Goal: Information Seeking & Learning: Learn about a topic

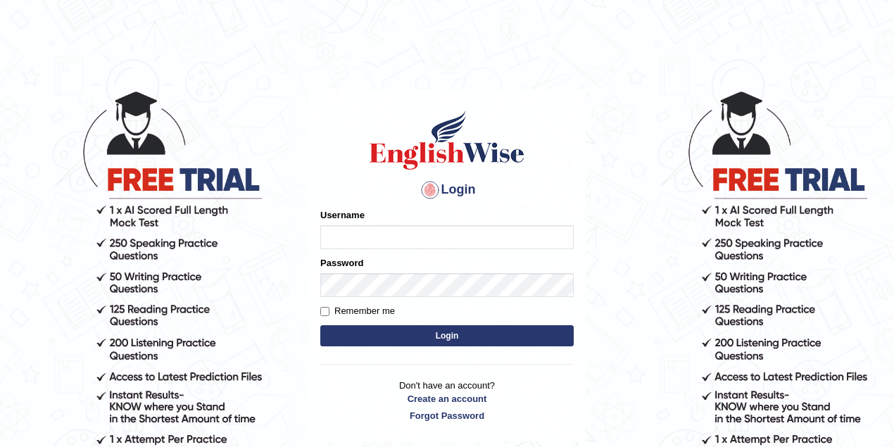
type input "lex_parramatta"
click at [399, 237] on input "lex_parramatta" at bounding box center [446, 237] width 253 height 24
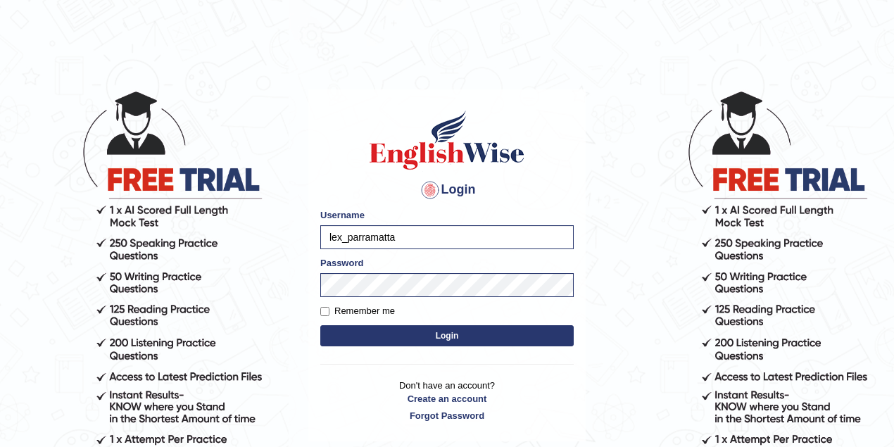
drag, startPoint x: 400, startPoint y: 237, endPoint x: 294, endPoint y: 237, distance: 106.3
click at [294, 237] on body "Login Please fix the following errors: Username lex_parramatta Password Remembe…" at bounding box center [447, 268] width 894 height 447
type input "vanita_parramatta"
click at [305, 287] on body "Login Please fix the following errors: Username vanita_parramatta Password Reme…" at bounding box center [447, 268] width 894 height 447
click at [320, 325] on button "Login" at bounding box center [446, 335] width 253 height 21
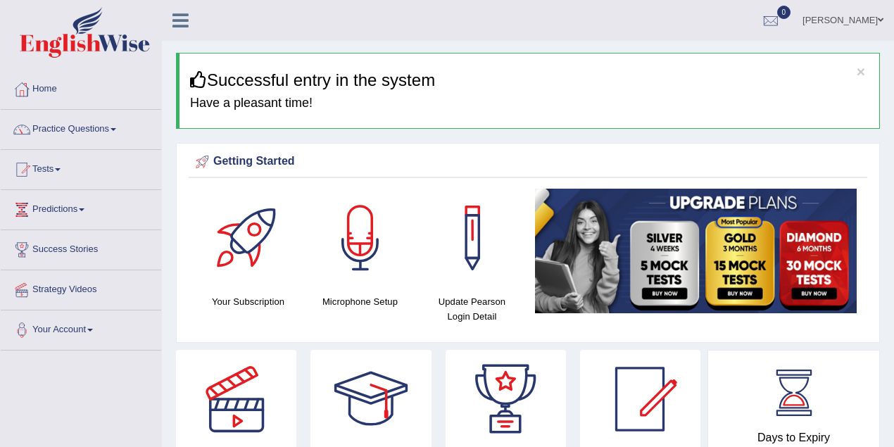
click at [115, 128] on span at bounding box center [114, 129] width 6 height 3
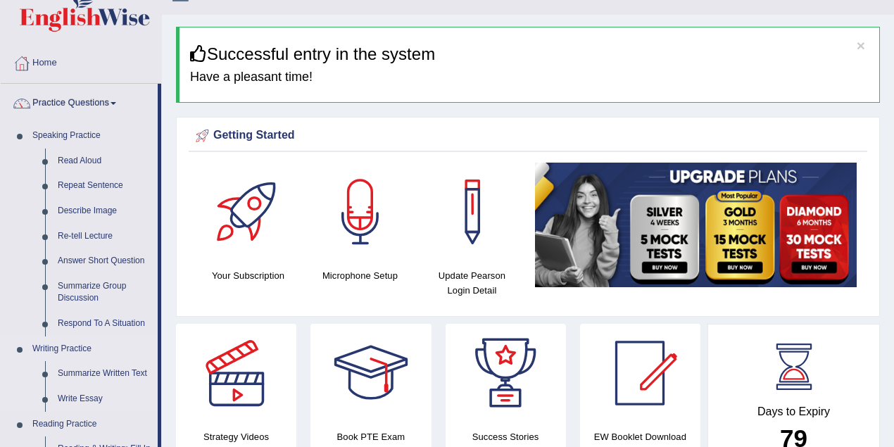
scroll to position [62, 0]
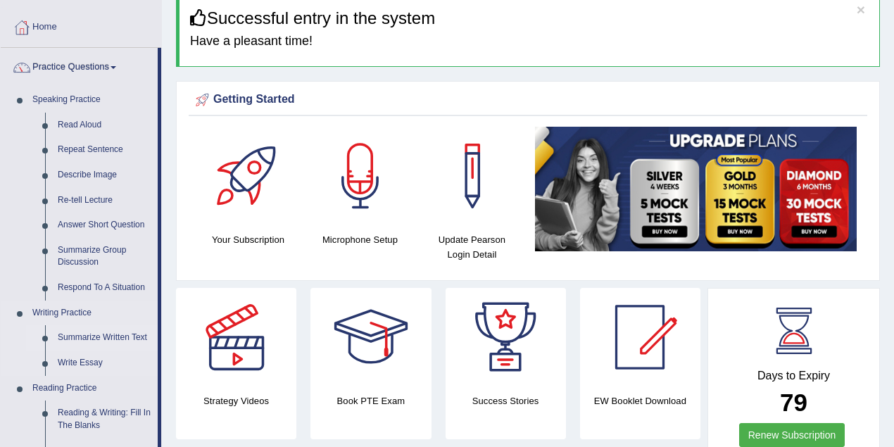
click at [110, 339] on link "Summarize Written Text" at bounding box center [104, 337] width 106 height 25
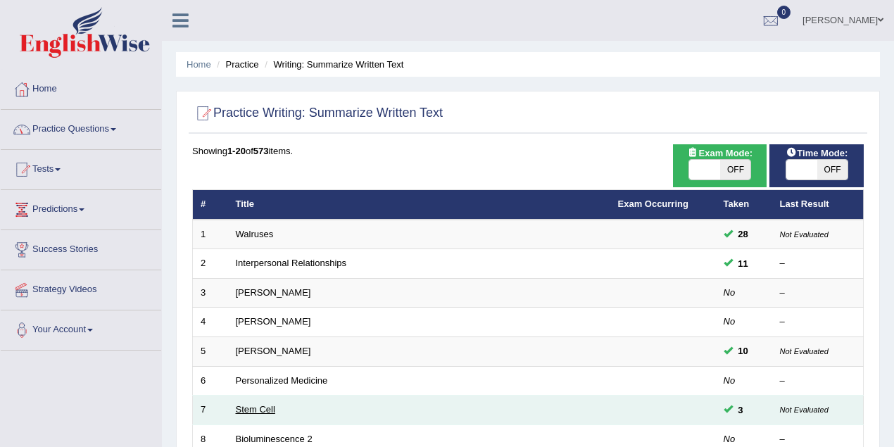
click at [259, 404] on link "Stem Cell" at bounding box center [255, 409] width 39 height 11
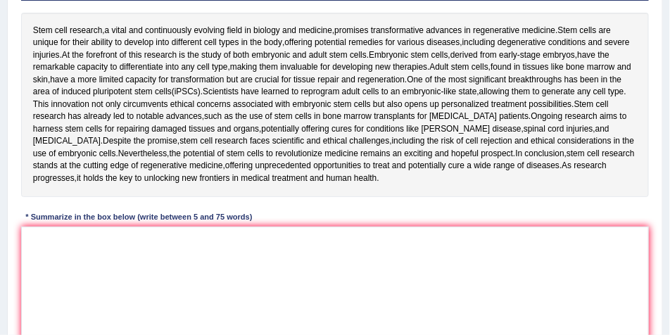
scroll to position [234, 0]
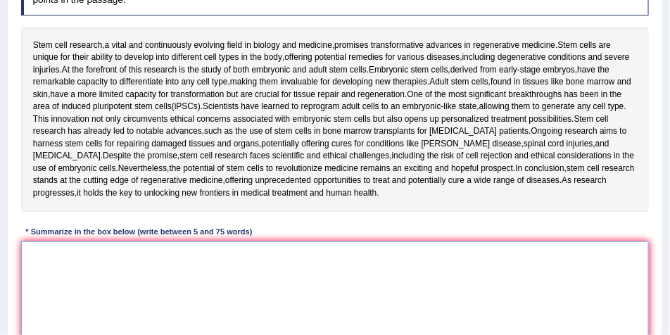
click at [74, 275] on textarea at bounding box center [335, 300] width 629 height 116
click at [32, 255] on textarea "stem cell" at bounding box center [335, 300] width 629 height 116
click at [68, 259] on textarea "Stem cell" at bounding box center [335, 300] width 629 height 116
type textarea "Stem cell"
drag, startPoint x: 68, startPoint y: 253, endPoint x: 11, endPoint y: 257, distance: 57.8
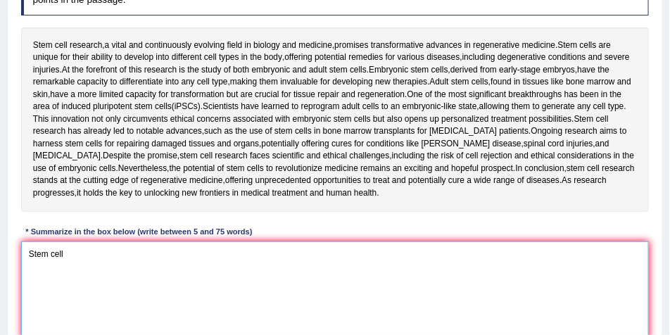
click at [11, 257] on div "Practice Writing: Summarize Written Text 7 Stem Cell Instructions: Read the pas…" at bounding box center [335, 153] width 656 height 504
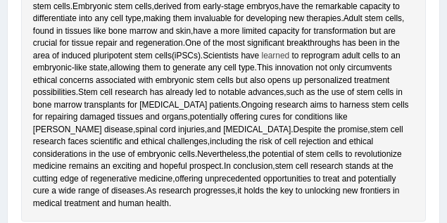
scroll to position [517, 0]
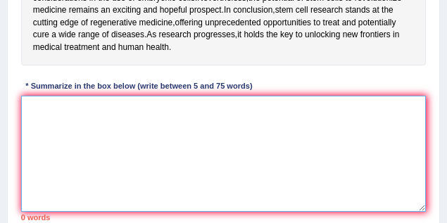
click at [140, 134] on textarea at bounding box center [224, 154] width 406 height 116
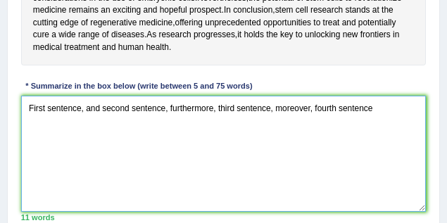
type textarea "First sentence, and second sentence, furthermore, third sentence, moreover, fou…"
drag, startPoint x: 375, startPoint y: 127, endPoint x: 20, endPoint y: 130, distance: 355.6
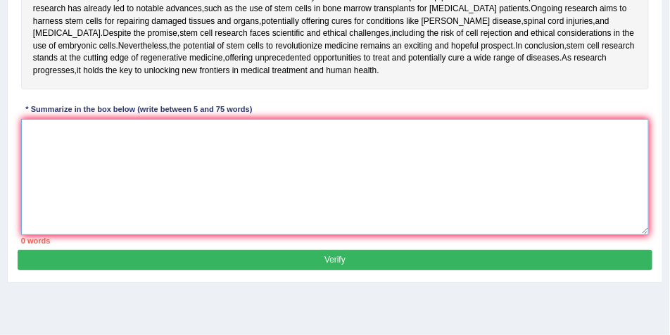
scroll to position [263, 0]
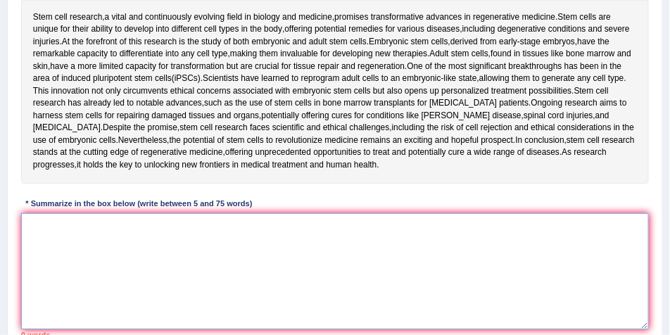
drag, startPoint x: 27, startPoint y: 223, endPoint x: 256, endPoint y: 227, distance: 228.2
click at [256, 227] on textarea at bounding box center [335, 271] width 629 height 116
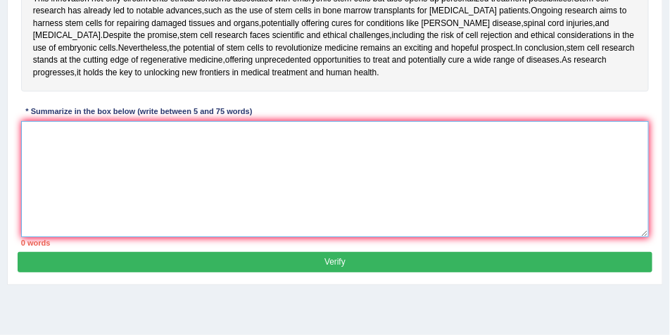
scroll to position [403, 0]
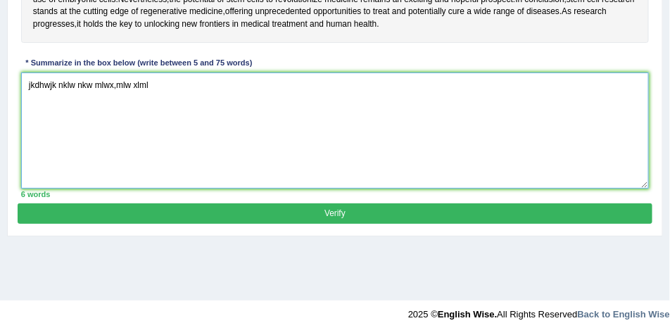
type textarea "jkdhwjk nklw nkw mlwx,mlw xlml"
drag, startPoint x: 158, startPoint y: 87, endPoint x: 26, endPoint y: 87, distance: 131.7
click at [26, 87] on textarea "jkdhwjk nklw nkw mlwx,mlw xlml" at bounding box center [335, 131] width 629 height 116
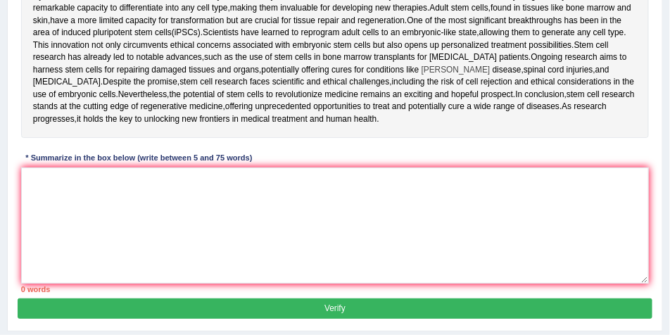
scroll to position [263, 0]
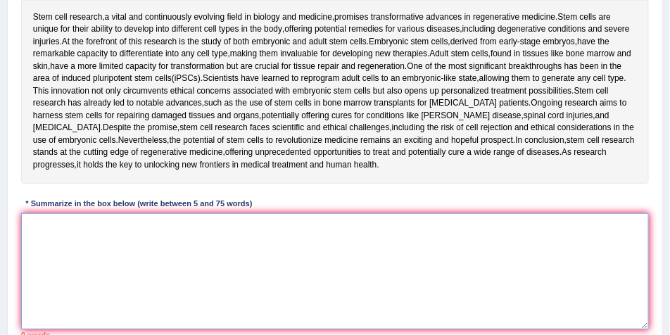
click at [49, 249] on textarea at bounding box center [335, 271] width 629 height 116
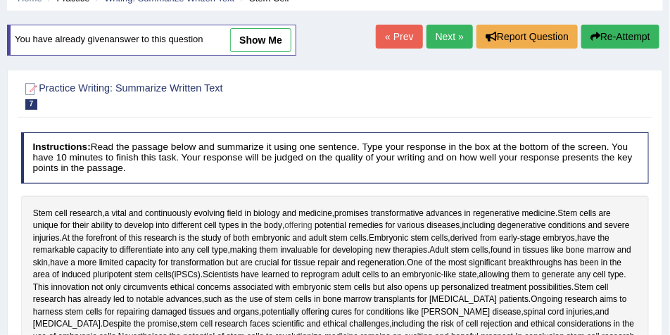
scroll to position [0, 0]
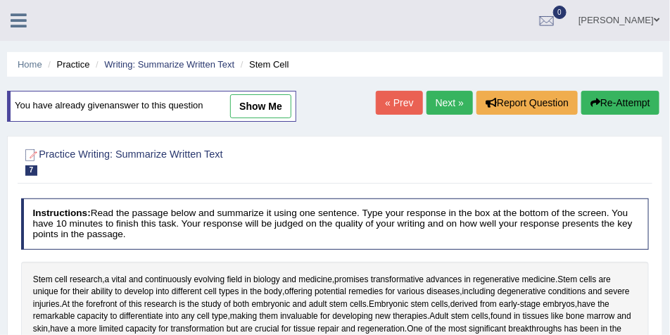
click at [261, 105] on link "show me" at bounding box center [260, 106] width 61 height 24
type textarea "The passage outlines stem cell research, explaining that it is evolving field i…"
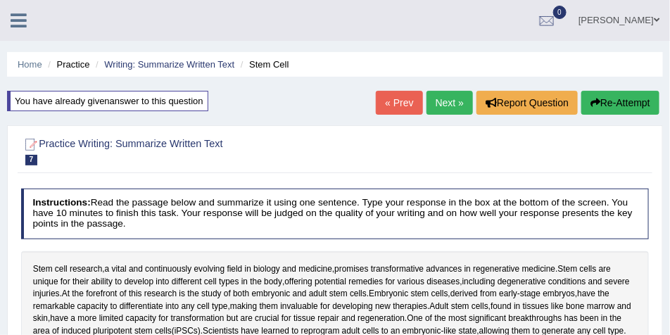
click at [388, 108] on link "« Prev" at bounding box center [399, 103] width 46 height 24
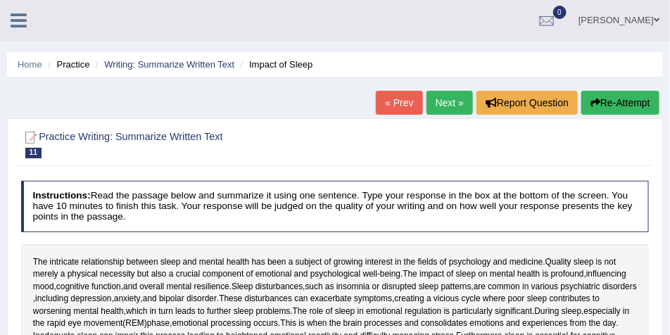
click at [387, 110] on link "« Prev" at bounding box center [399, 103] width 46 height 24
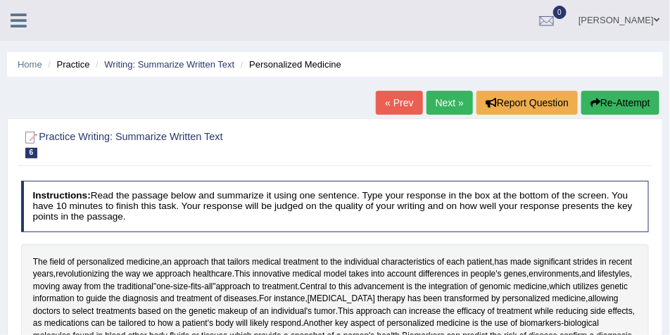
click at [387, 110] on link "« Prev" at bounding box center [399, 103] width 46 height 24
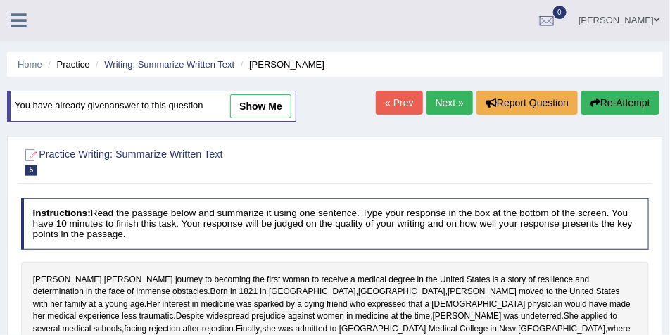
click at [272, 111] on link "show me" at bounding box center [260, 106] width 61 height 24
type textarea "[PERSON_NAME] journey to becoming the first woman to receive a medical degree i…"
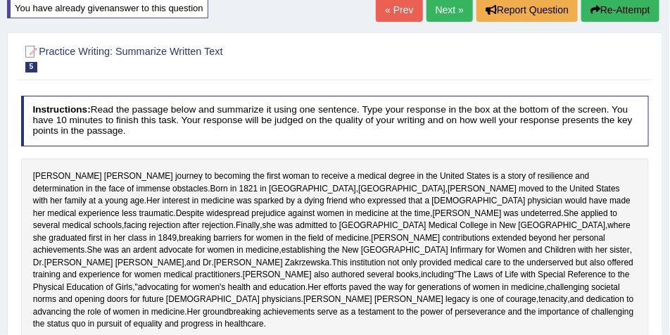
scroll to position [55, 0]
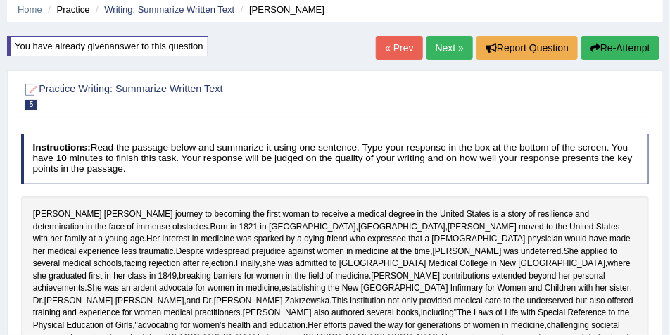
click at [585, 49] on button "Re-Attempt" at bounding box center [621, 48] width 78 height 24
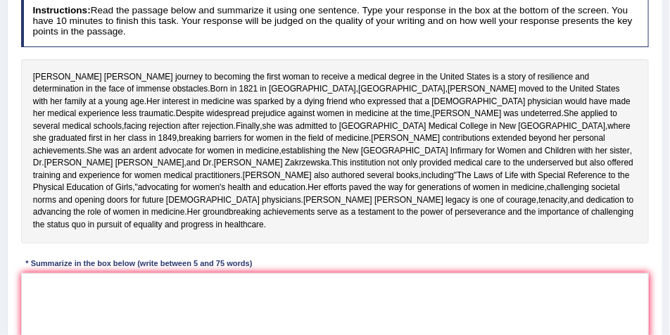
scroll to position [344, 0]
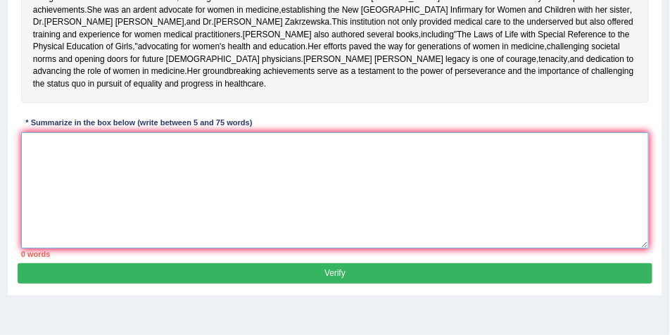
paste textarea "[PERSON_NAME] journey to becoming the first woman to receive a medical degree i…"
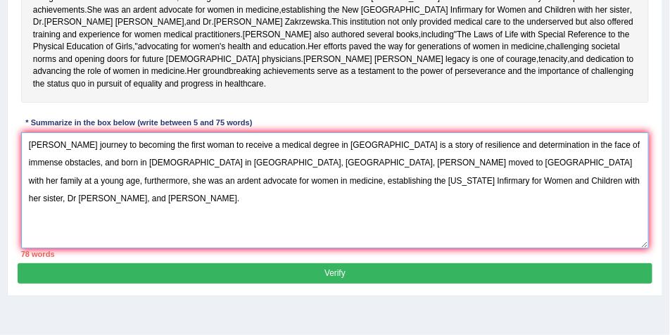
type textarea "Elizabeth Blackwell's journey to becoming the first woman to receive a medical …"
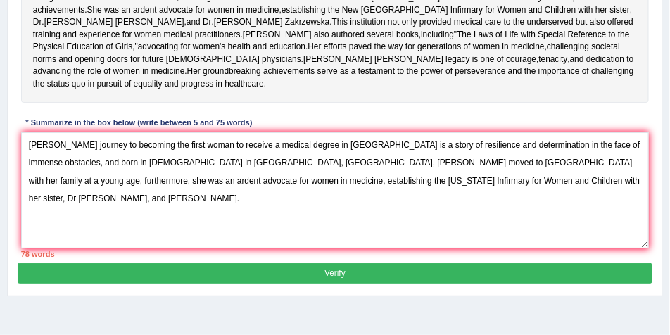
click at [350, 284] on button "Verify" at bounding box center [335, 273] width 634 height 20
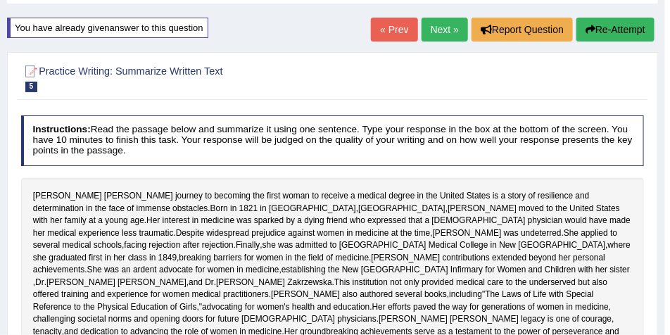
scroll to position [5, 0]
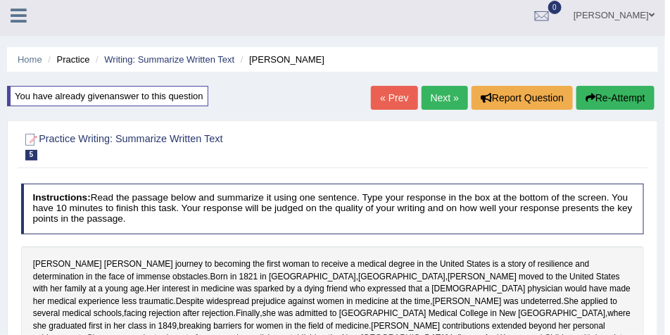
click at [614, 106] on button "Re-Attempt" at bounding box center [616, 98] width 78 height 24
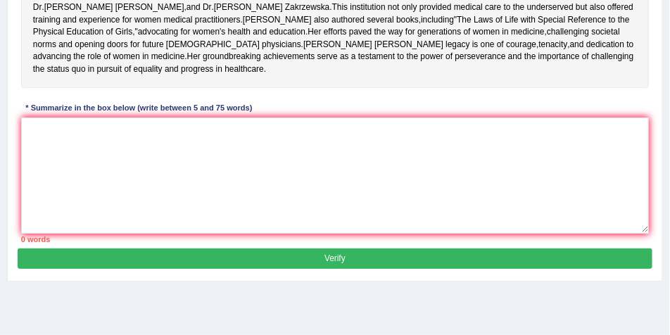
scroll to position [381, 0]
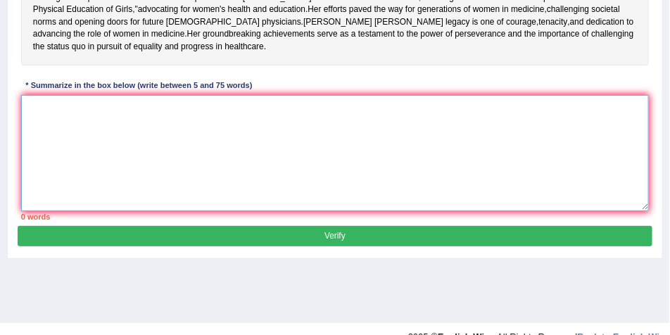
paste textarea "[PERSON_NAME] journey to becoming the first woman to receive a medical degree i…"
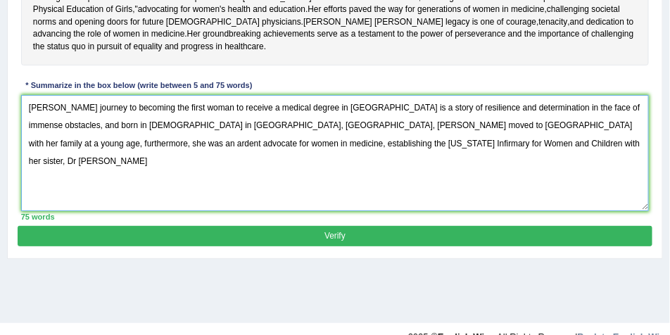
click at [441, 194] on textarea "[PERSON_NAME] journey to becoming the first woman to receive a medical degree i…" at bounding box center [335, 153] width 629 height 116
click at [443, 192] on textarea "[PERSON_NAME] journey to becoming the first woman to receive a medical degree i…" at bounding box center [335, 153] width 629 height 116
click at [505, 193] on textarea "[PERSON_NAME] journey to becoming the first woman to receive a medical degree i…" at bounding box center [335, 153] width 629 height 116
type textarea "[PERSON_NAME] journey to becoming the first woman to receive a medical degree i…"
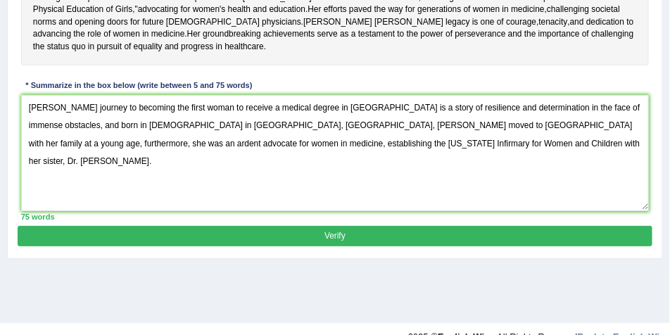
click at [363, 246] on button "Verify" at bounding box center [335, 236] width 634 height 20
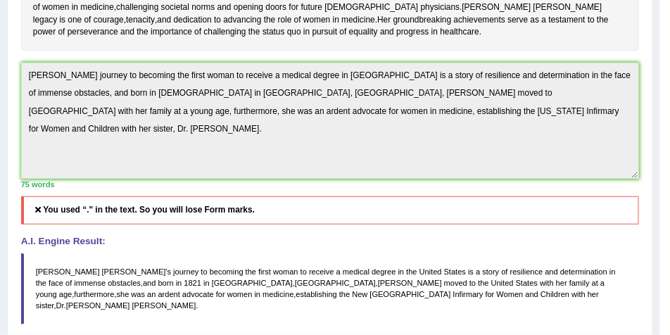
scroll to position [370, 0]
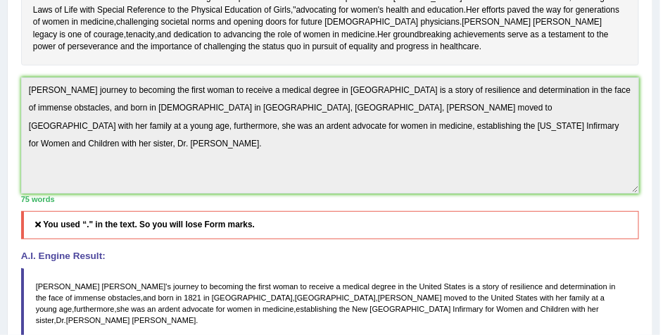
click at [14, 127] on div "Practice Writing: Summarize Written Text 5 [PERSON_NAME] Instructions: Read the…" at bounding box center [330, 141] width 646 height 772
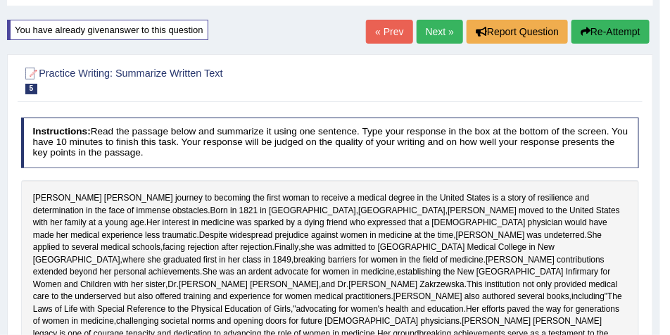
scroll to position [42, 0]
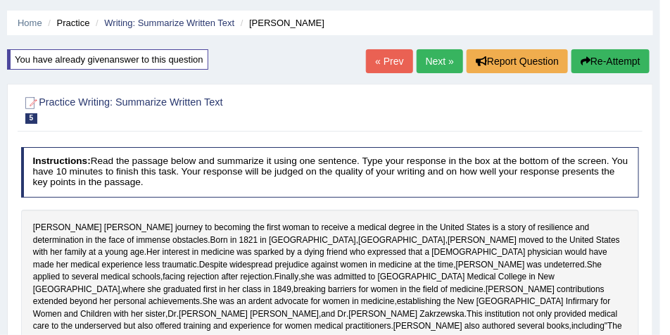
click at [610, 69] on button "Re-Attempt" at bounding box center [611, 61] width 78 height 24
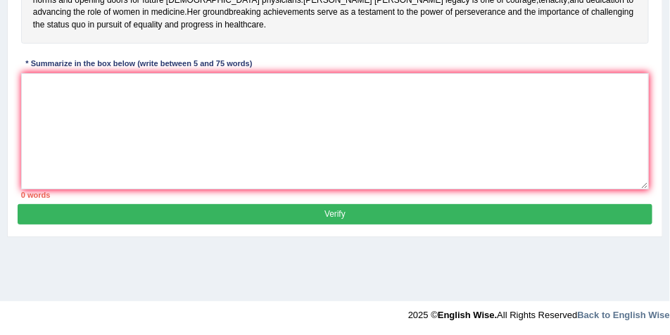
scroll to position [403, 0]
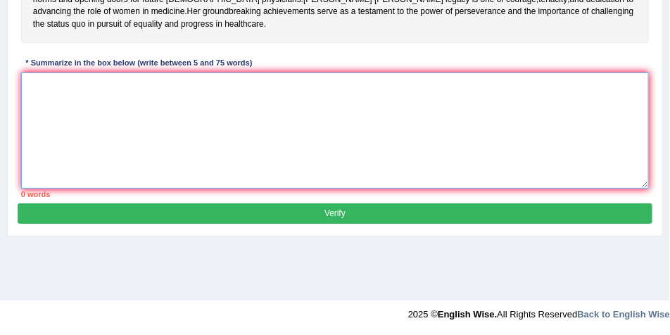
paste textarea "[PERSON_NAME] journey to becoming the first woman to receive a medical degree i…"
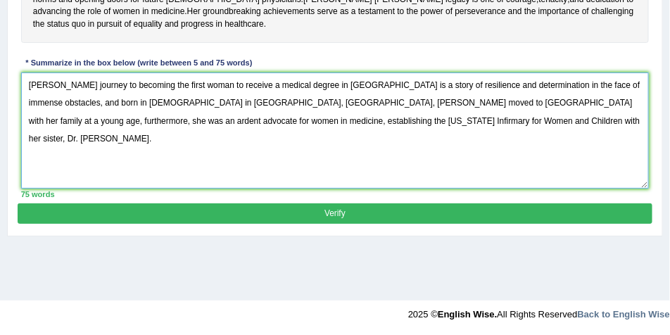
click at [445, 166] on textarea "[PERSON_NAME] journey to becoming the first woman to receive a medical degree i…" at bounding box center [335, 131] width 629 height 116
type textarea "[PERSON_NAME] journey to becoming the first woman to receive a medical degree i…"
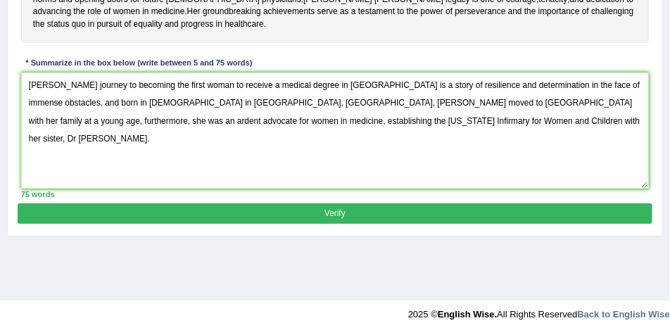
click at [351, 224] on button "Verify" at bounding box center [335, 213] width 634 height 20
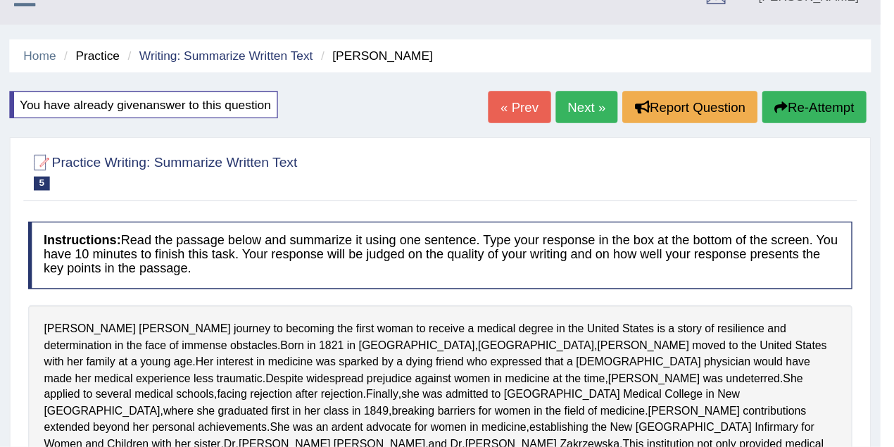
scroll to position [0, 0]
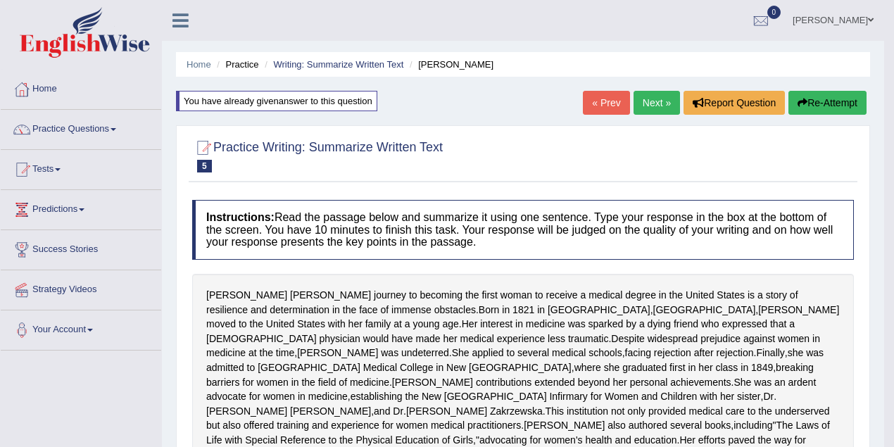
drag, startPoint x: 663, startPoint y: 2, endPoint x: 87, endPoint y: 131, distance: 589.5
click at [87, 131] on link "Practice Questions" at bounding box center [81, 127] width 161 height 35
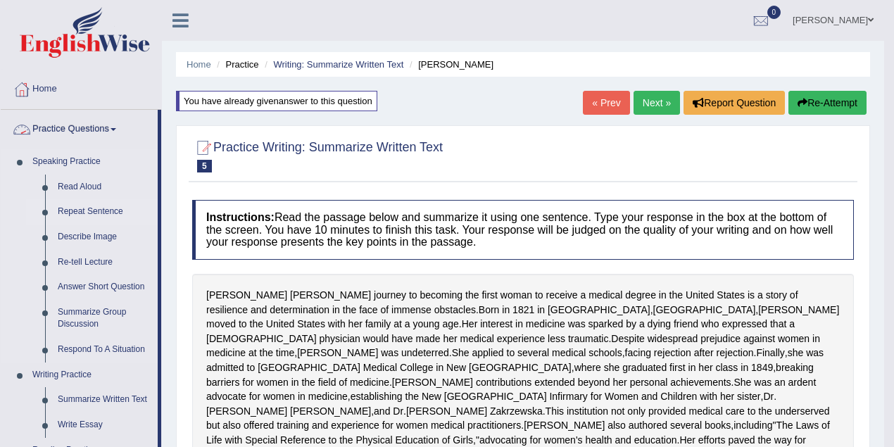
scroll to position [250, 0]
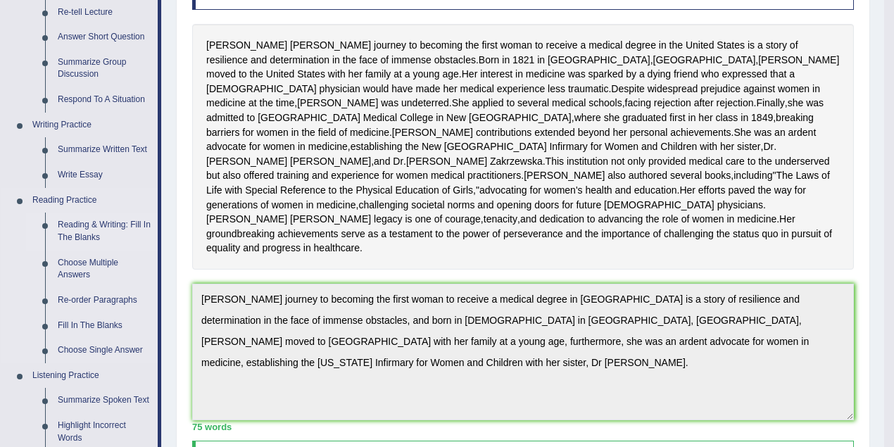
click at [97, 224] on link "Reading & Writing: Fill In The Blanks" at bounding box center [104, 231] width 106 height 37
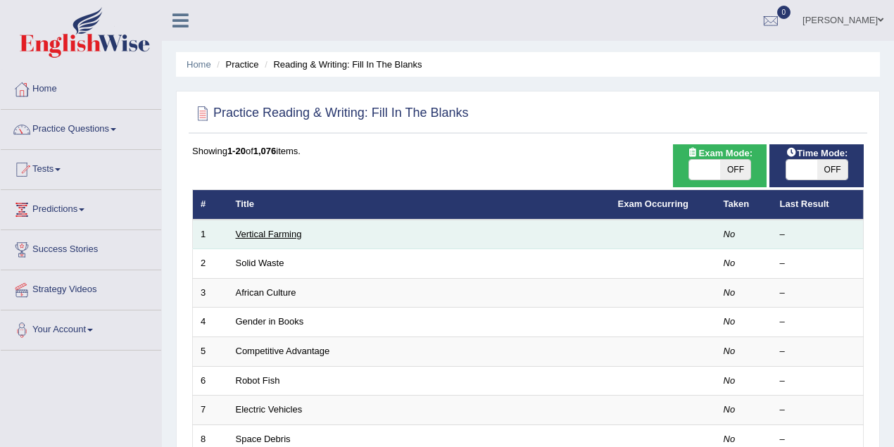
click at [267, 234] on link "Vertical Farming" at bounding box center [269, 234] width 66 height 11
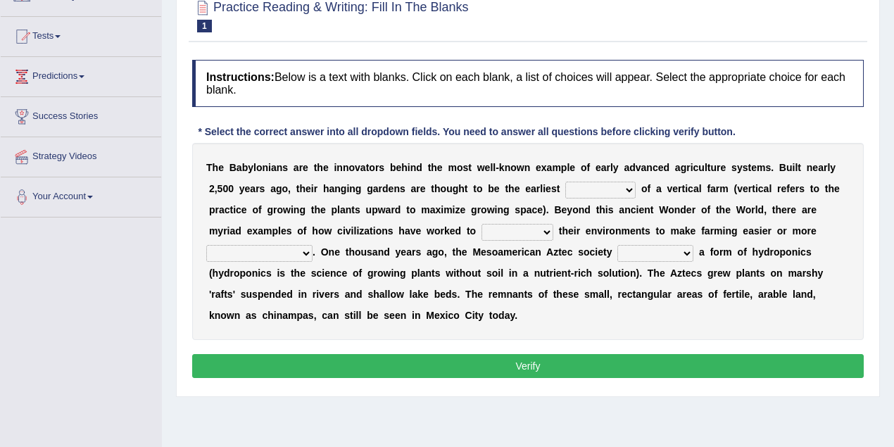
scroll to position [187, 0]
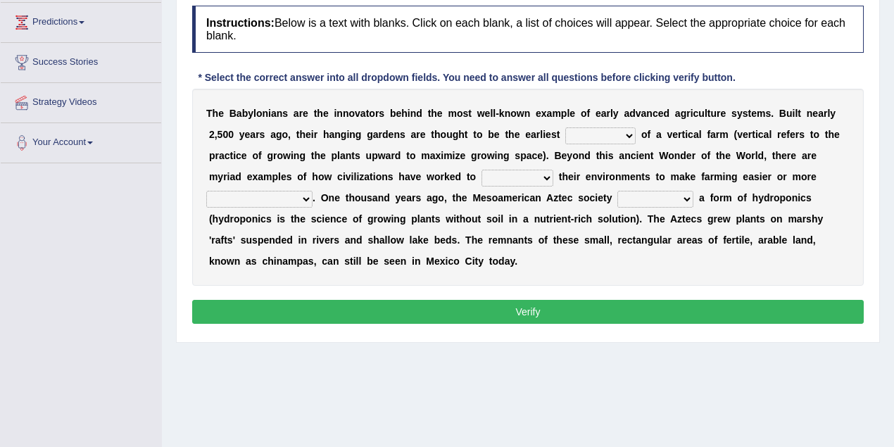
click at [628, 137] on select "prototype failure discredit protocol" at bounding box center [600, 135] width 70 height 17
click at [532, 175] on select "manipulate escape respect disarrange" at bounding box center [518, 178] width 72 height 17
click at [301, 199] on select "productive constructive connective counterproductive" at bounding box center [259, 199] width 106 height 17
drag, startPoint x: 677, startPoint y: 195, endPoint x: 667, endPoint y: 196, distance: 9.9
click at [677, 195] on select "domineered volunteered pioneered engineered" at bounding box center [656, 199] width 76 height 17
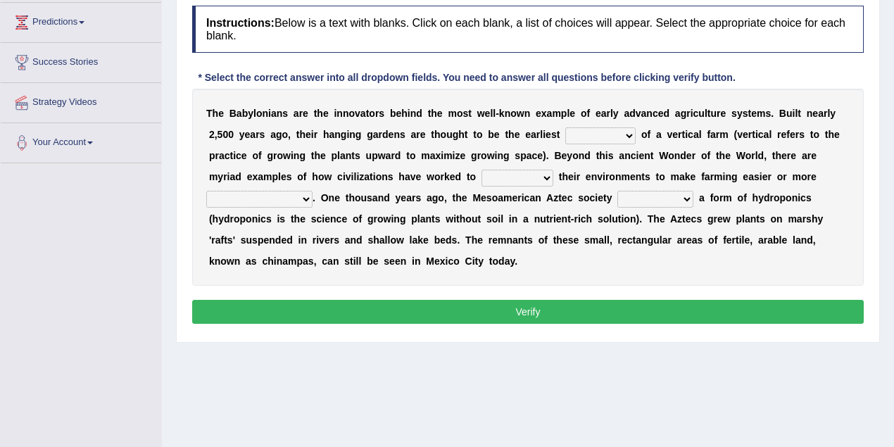
click at [573, 279] on div "T h e B a b y l o n i a n s a r e t h e i n n o v a t o r s b e h i n d t h e m…" at bounding box center [528, 187] width 672 height 197
click at [622, 137] on select "prototype failure discredit protocol" at bounding box center [600, 135] width 70 height 17
click at [567, 261] on div "T h e B a b y l o n i a n s a r e t h e i n n o v a t o r s b e h i n d t h e m…" at bounding box center [528, 187] width 672 height 197
click at [627, 136] on select "prototype failure discredit protocol" at bounding box center [600, 135] width 70 height 17
click at [548, 177] on select "manipulate escape respect disarrange" at bounding box center [518, 178] width 72 height 17
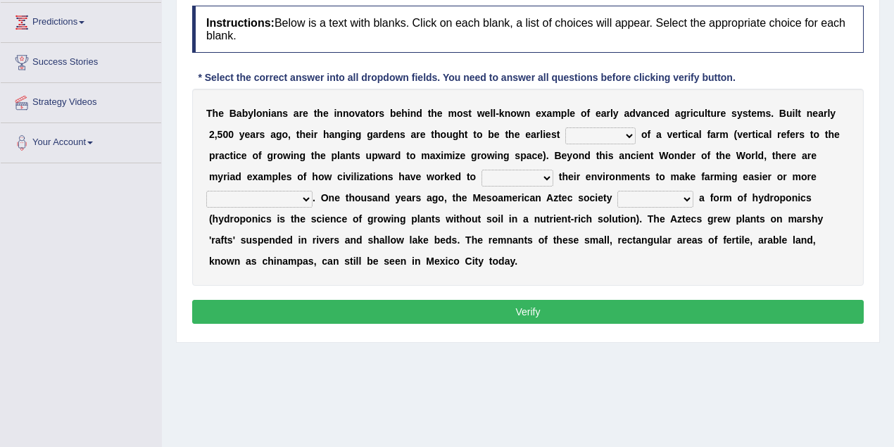
click at [312, 203] on div "T h e B a b y l o n i a n s a r e t h e i n n o v a t o r s b e h i n d t h e m…" at bounding box center [528, 187] width 672 height 197
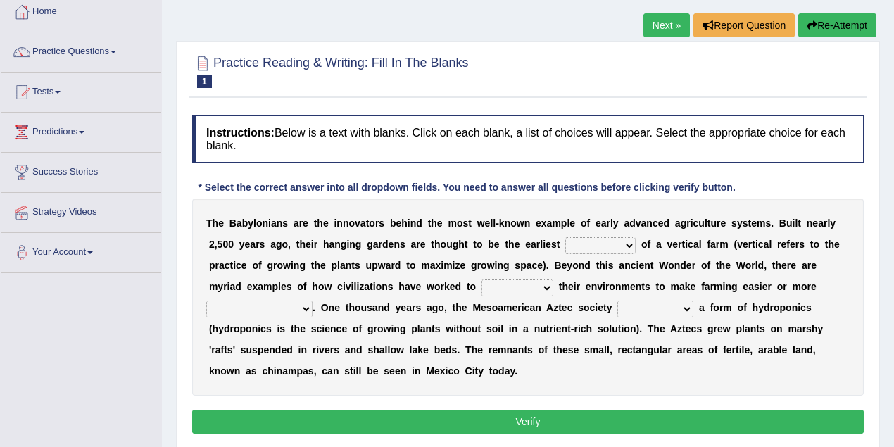
scroll to position [0, 0]
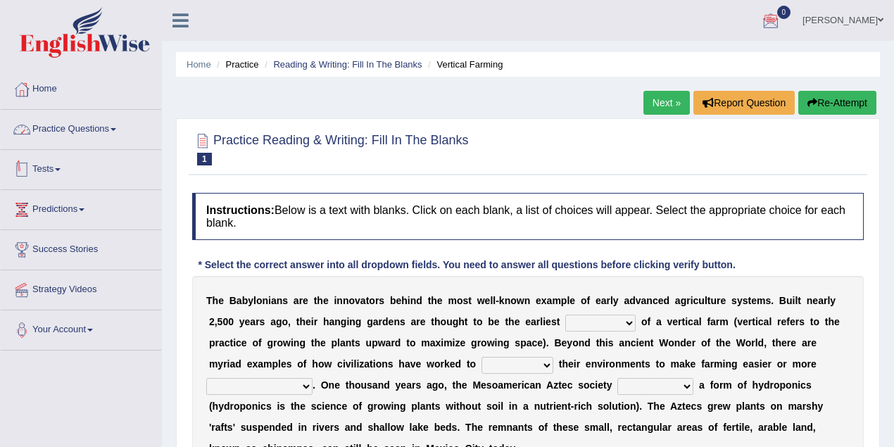
click at [94, 135] on link "Practice Questions" at bounding box center [81, 127] width 161 height 35
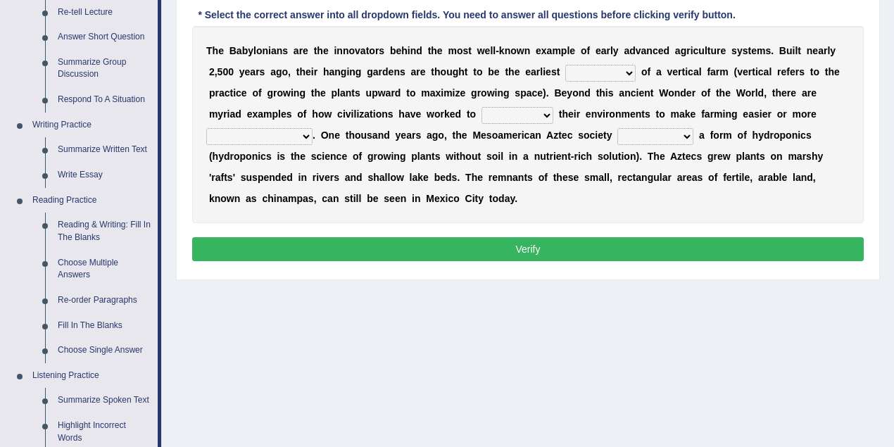
scroll to position [438, 0]
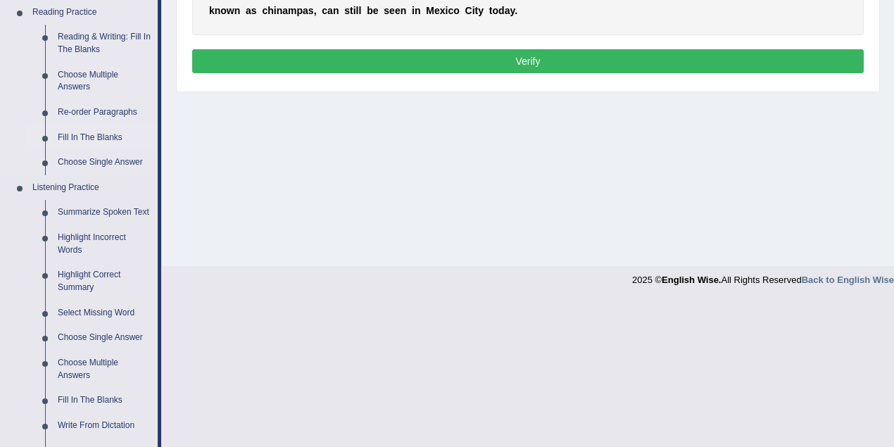
click at [99, 142] on link "Fill In The Blanks" at bounding box center [104, 137] width 106 height 25
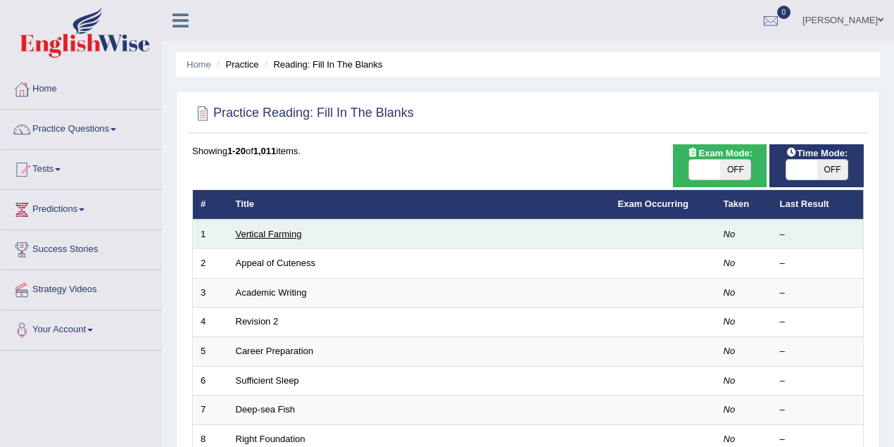
click at [283, 235] on link "Vertical Farming" at bounding box center [269, 234] width 66 height 11
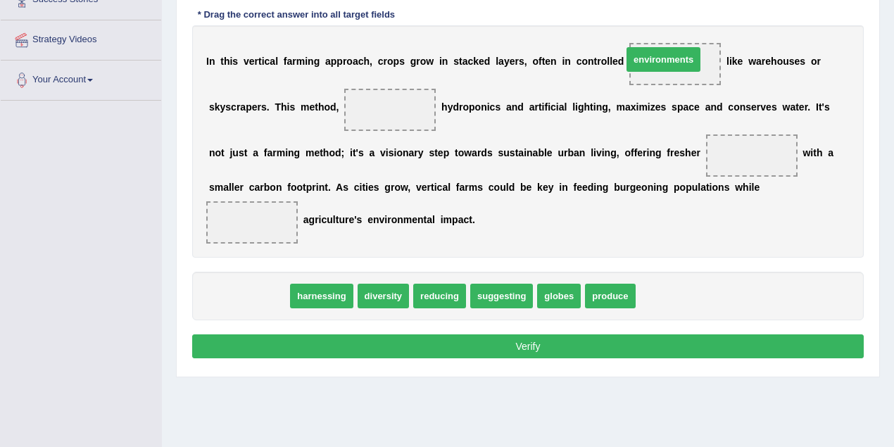
drag, startPoint x: 241, startPoint y: 302, endPoint x: 656, endPoint y: 65, distance: 478.1
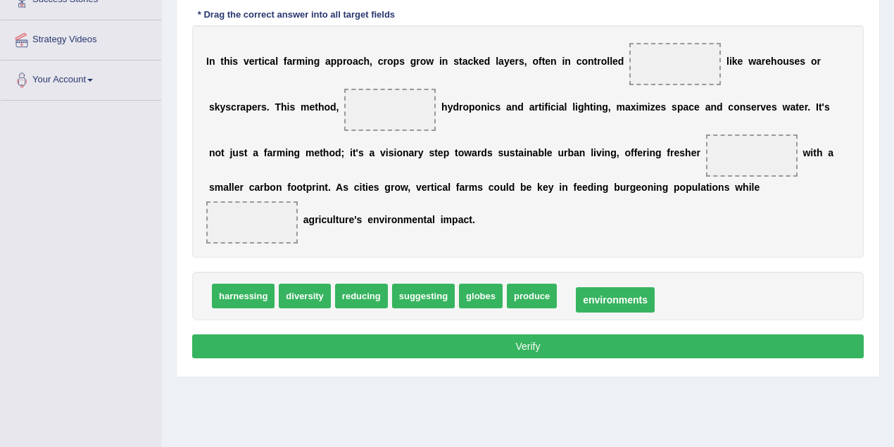
drag, startPoint x: 666, startPoint y: 61, endPoint x: 600, endPoint y: 296, distance: 244.3
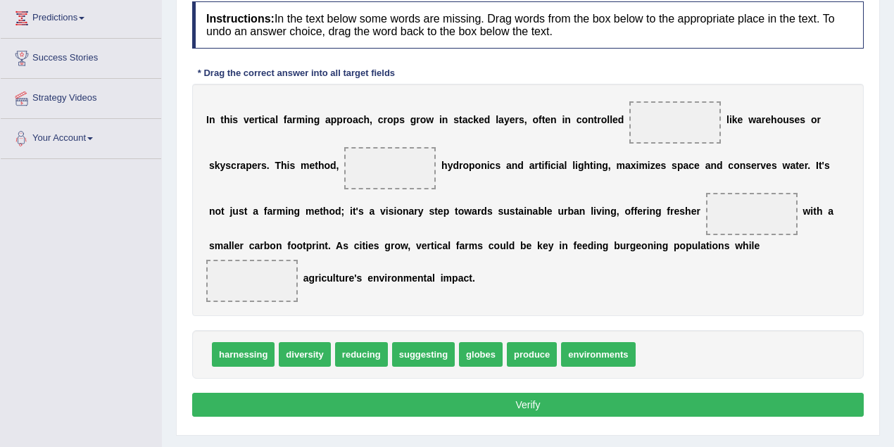
scroll to position [62, 0]
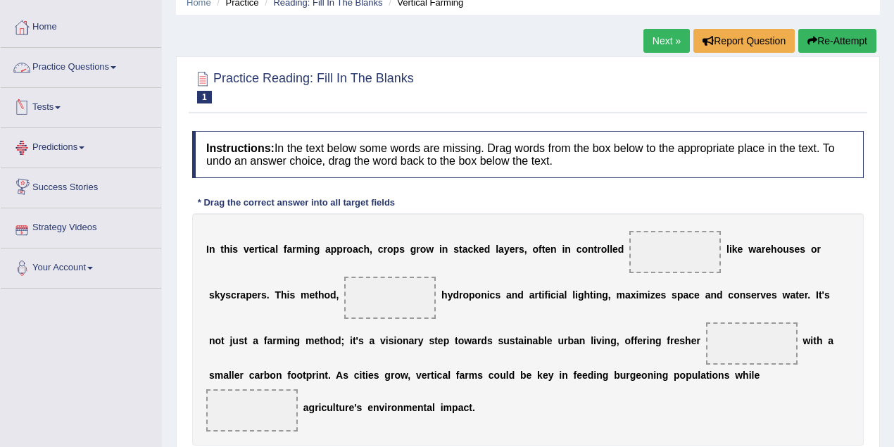
click at [87, 67] on link "Practice Questions" at bounding box center [81, 65] width 161 height 35
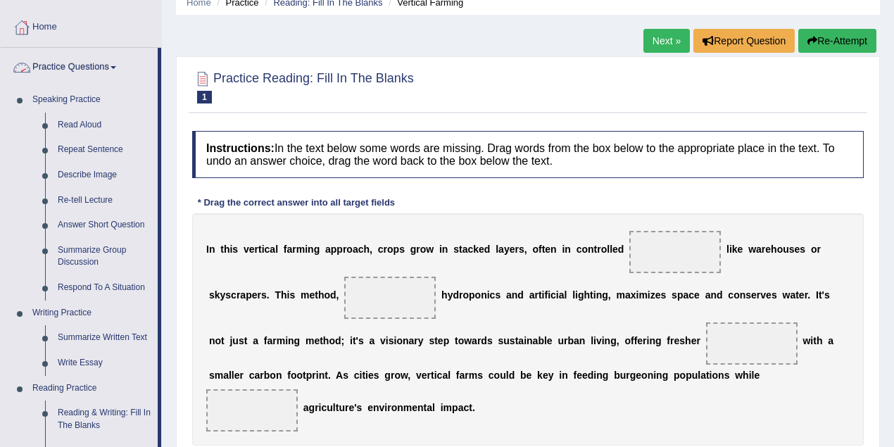
scroll to position [313, 0]
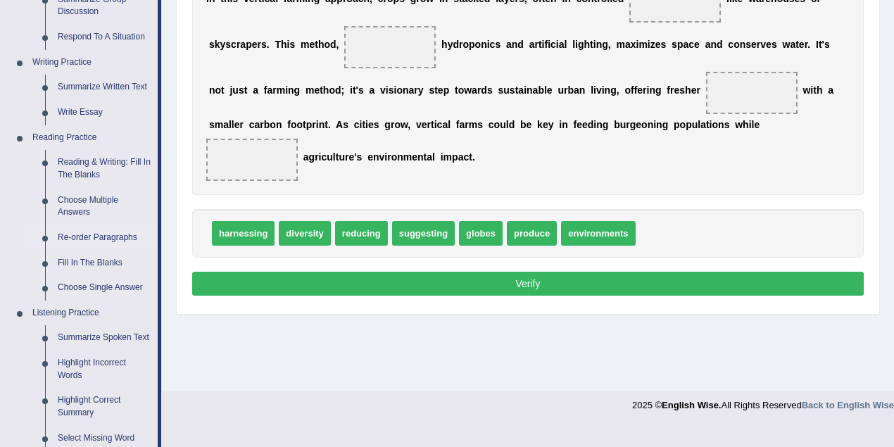
click at [100, 239] on link "Re-order Paragraphs" at bounding box center [104, 237] width 106 height 25
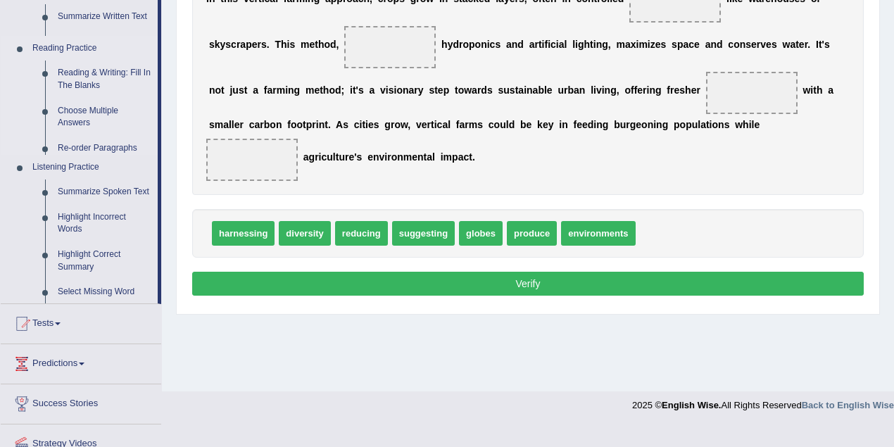
scroll to position [292, 0]
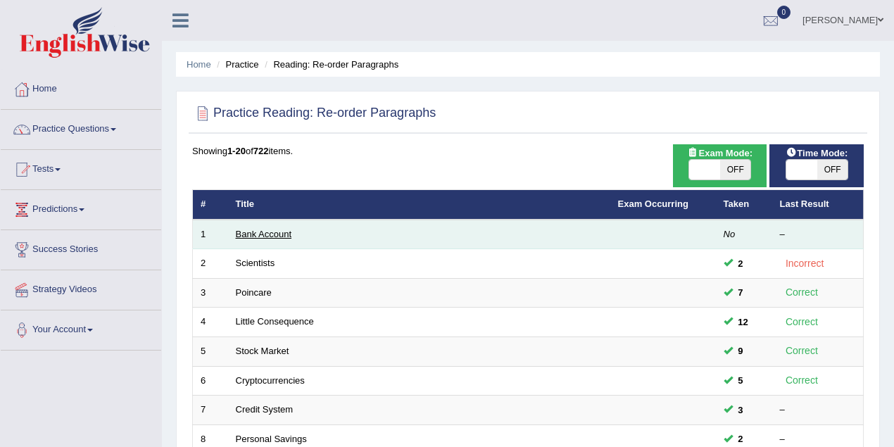
click at [274, 233] on link "Bank Account" at bounding box center [264, 234] width 56 height 11
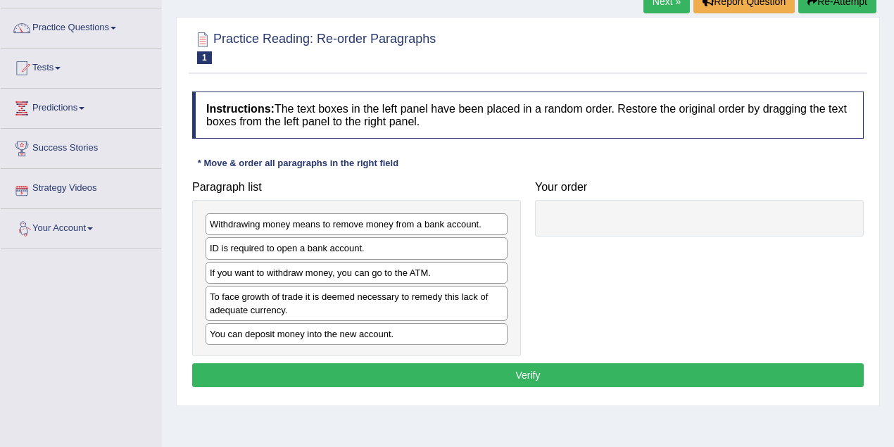
scroll to position [62, 0]
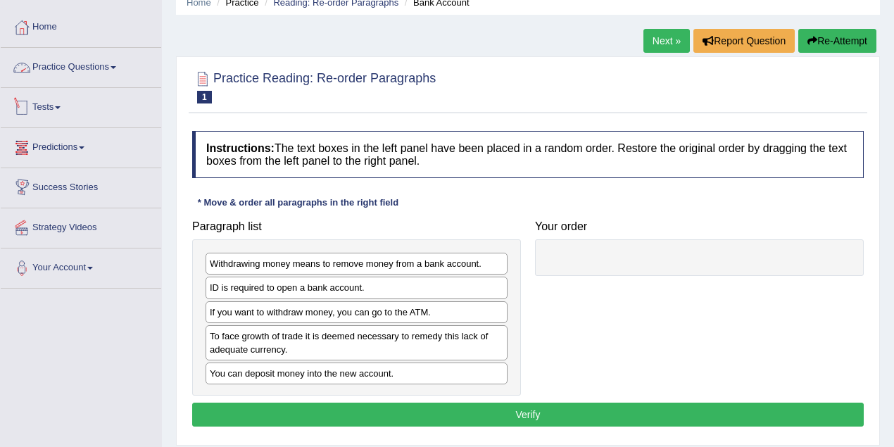
click at [90, 63] on link "Practice Questions" at bounding box center [81, 65] width 161 height 35
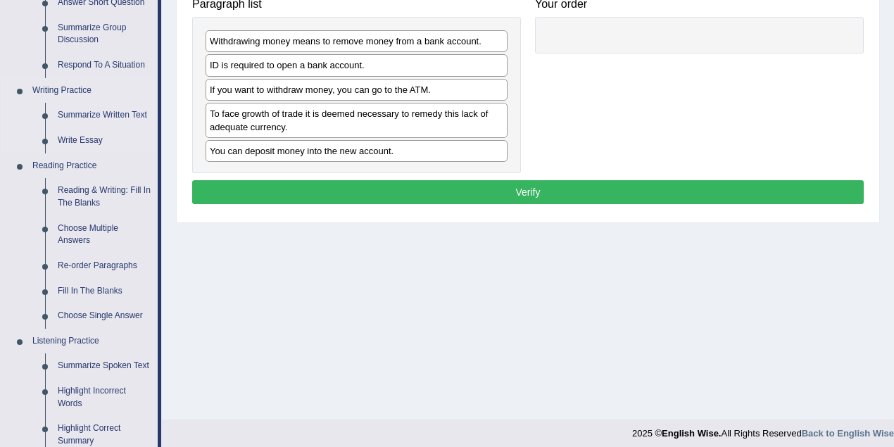
scroll to position [313, 0]
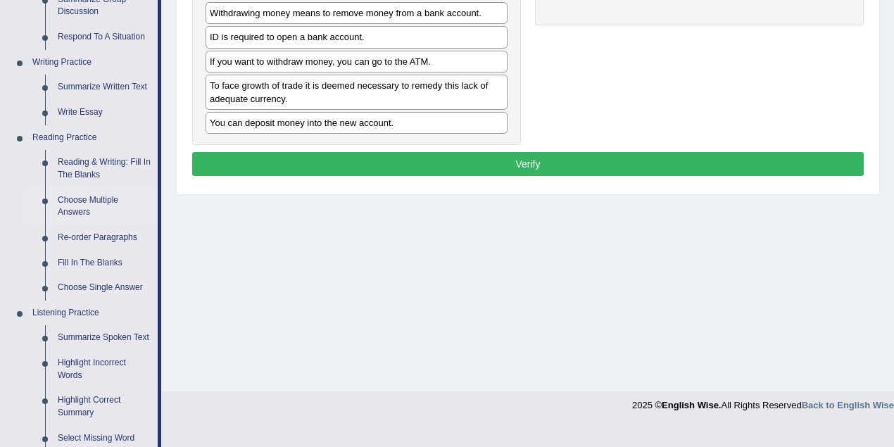
click at [96, 190] on link "Choose Multiple Answers" at bounding box center [104, 206] width 106 height 37
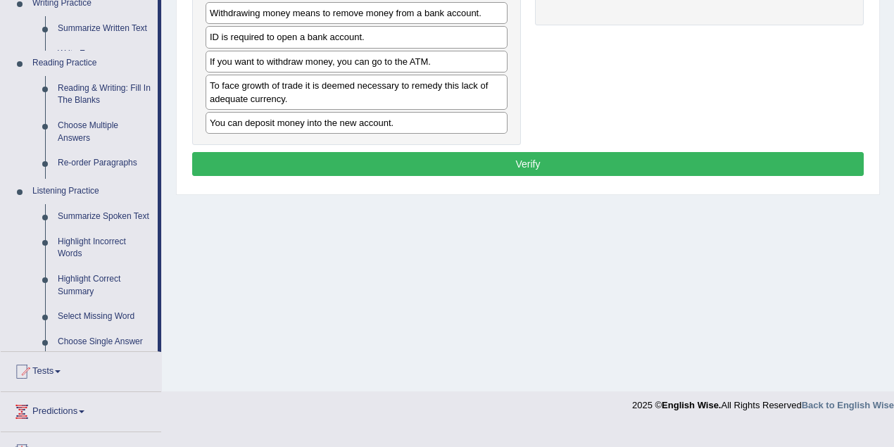
scroll to position [292, 0]
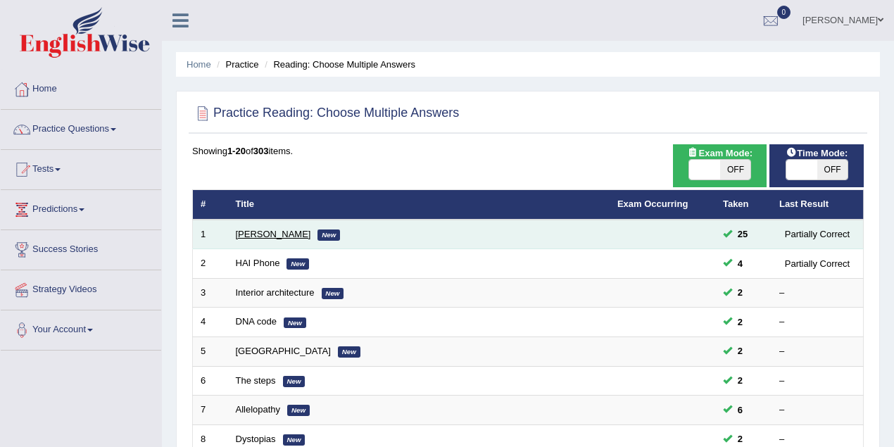
click at [284, 237] on link "Damian Scarf" at bounding box center [273, 234] width 75 height 11
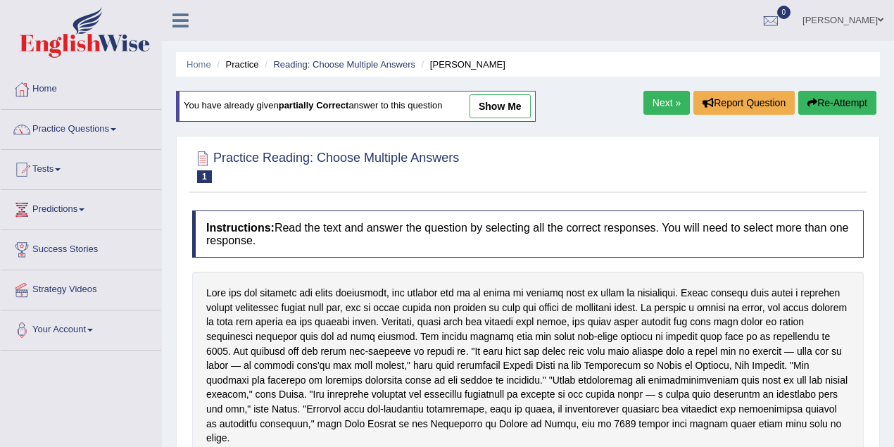
scroll to position [250, 0]
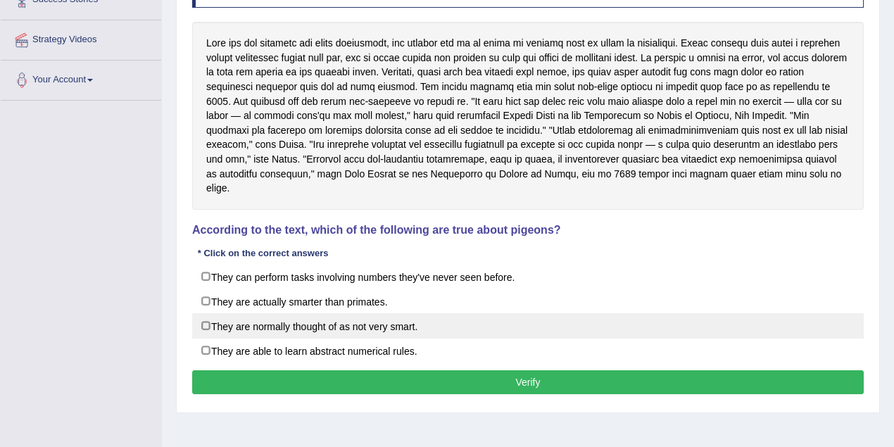
click at [211, 313] on label "They are normally thought of as not very smart." at bounding box center [528, 325] width 672 height 25
click at [212, 313] on label "They are normally thought of as not very smart." at bounding box center [528, 325] width 672 height 25
checkbox input "false"
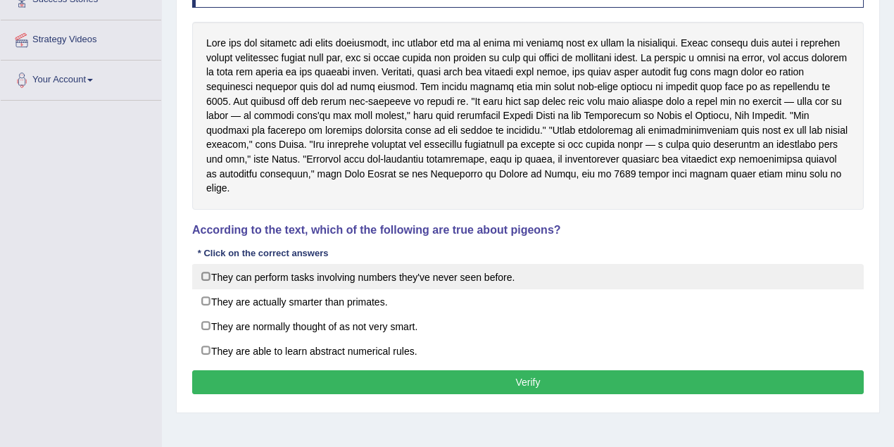
click at [204, 264] on label "They can perform tasks involving numbers they've never seen before." at bounding box center [528, 276] width 672 height 25
checkbox input "true"
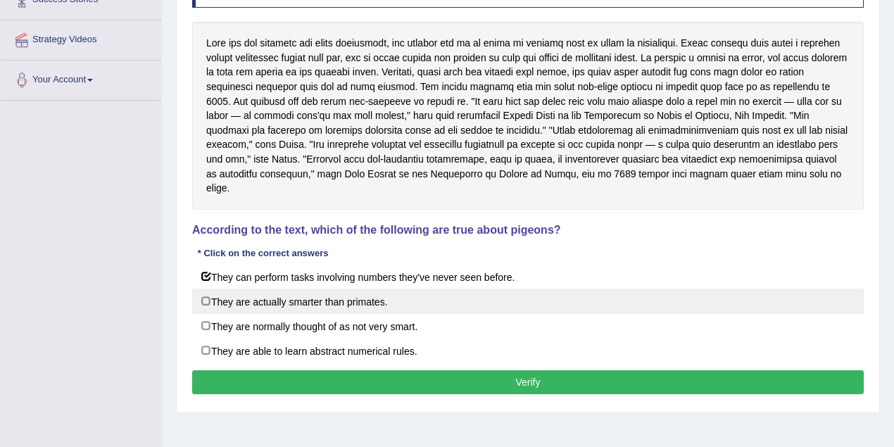
click at [203, 289] on label "They are actually smarter than primates." at bounding box center [528, 301] width 672 height 25
checkbox input "true"
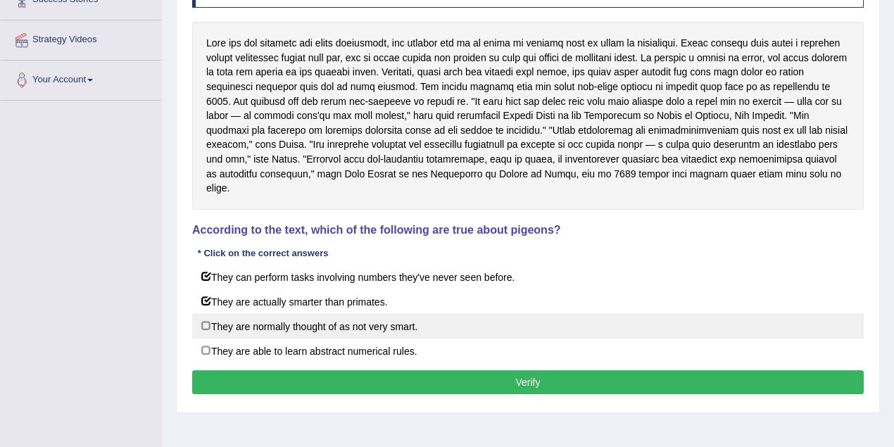
click at [206, 313] on label "They are normally thought of as not very smart." at bounding box center [528, 325] width 672 height 25
checkbox input "true"
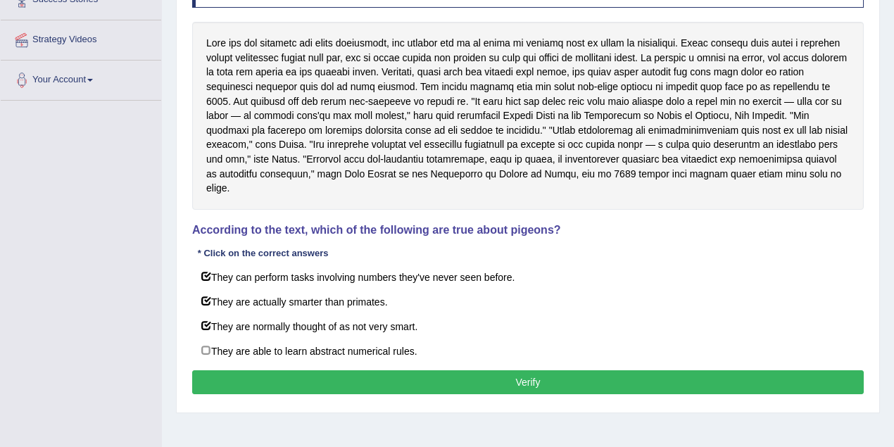
click at [406, 370] on button "Verify" at bounding box center [528, 382] width 672 height 24
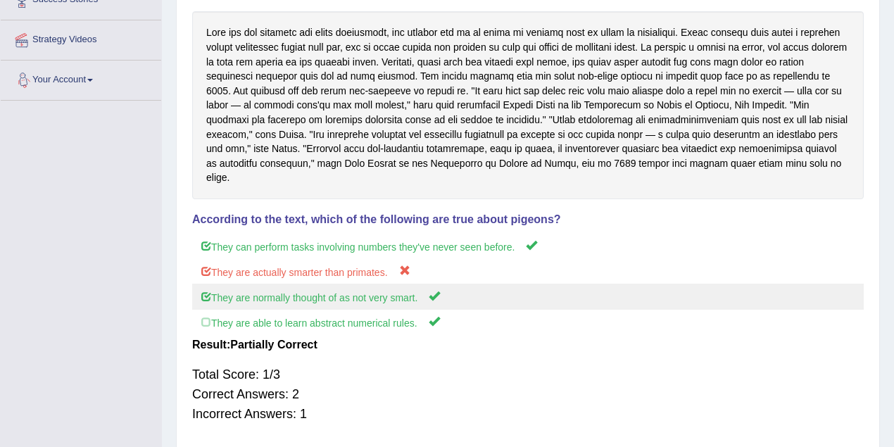
click at [203, 284] on label "They are normally thought of as not very smart." at bounding box center [528, 297] width 672 height 26
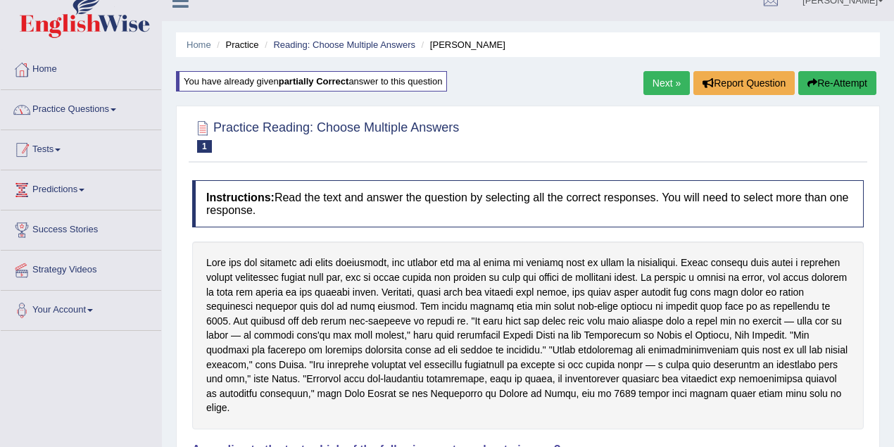
scroll to position [0, 0]
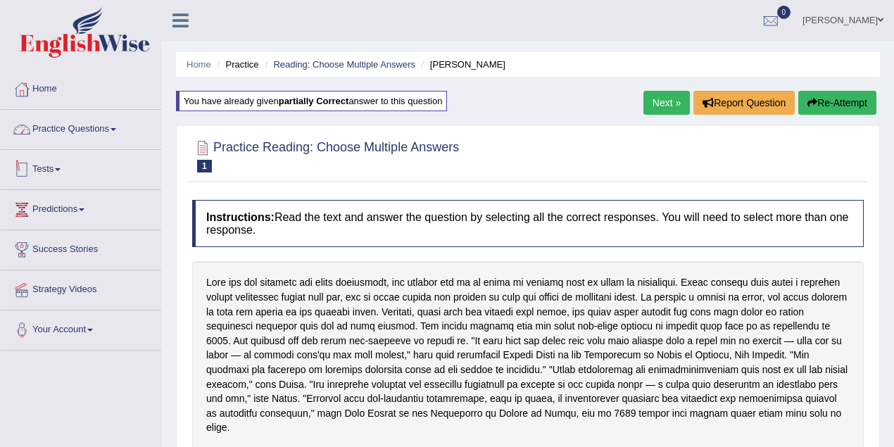
click at [100, 135] on link "Practice Questions" at bounding box center [81, 127] width 161 height 35
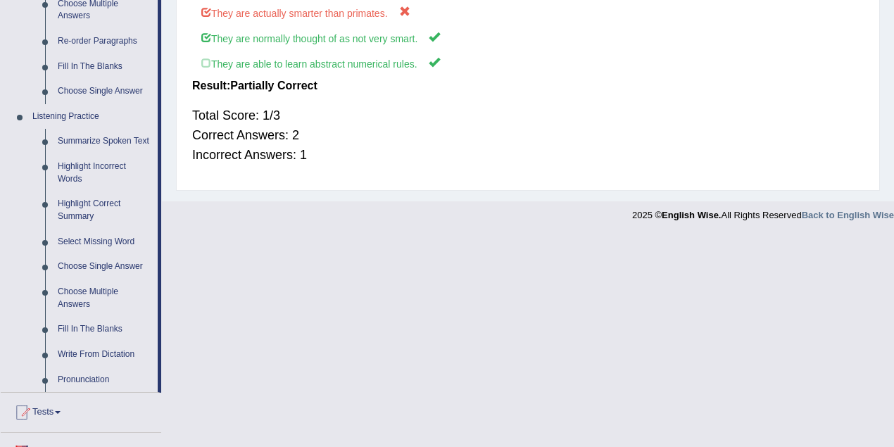
scroll to position [438, 0]
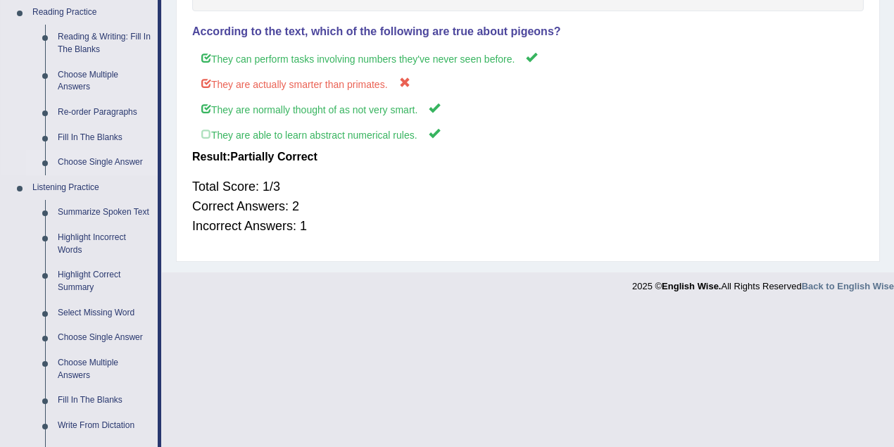
click at [99, 159] on link "Choose Single Answer" at bounding box center [104, 162] width 106 height 25
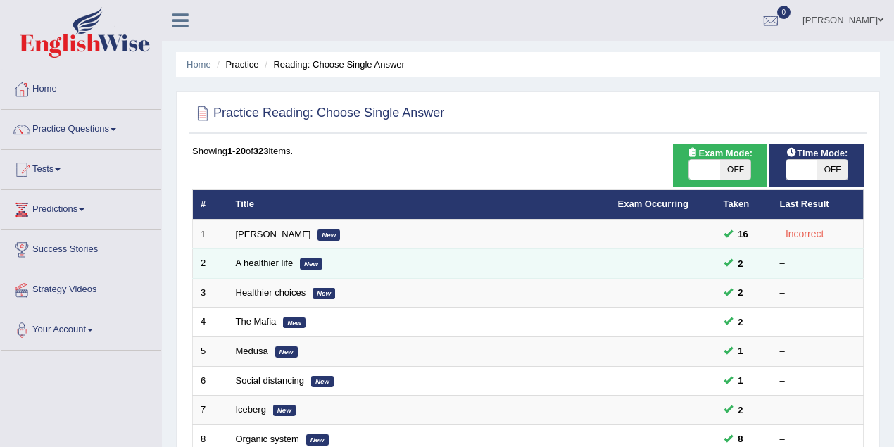
click at [244, 264] on link "A healthier life" at bounding box center [265, 263] width 58 height 11
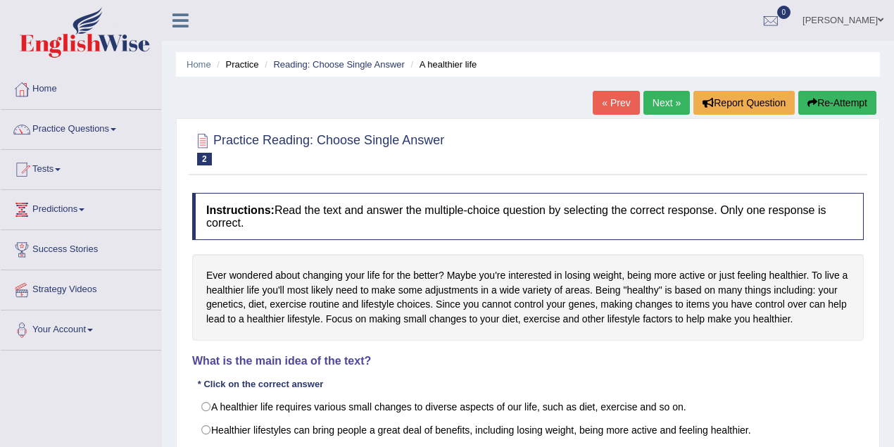
click at [886, 23] on link "[PERSON_NAME]" at bounding box center [843, 18] width 102 height 37
